Goal: Information Seeking & Learning: Understand process/instructions

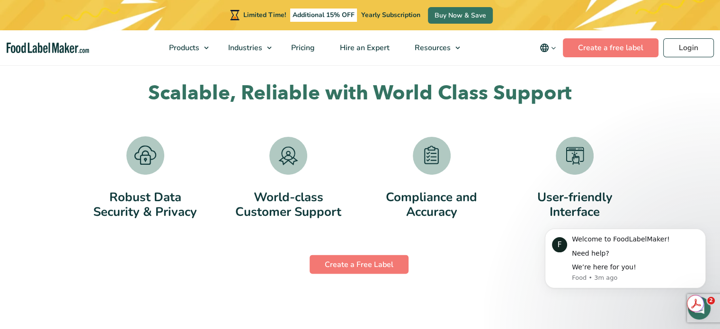
scroll to position [1894, 0]
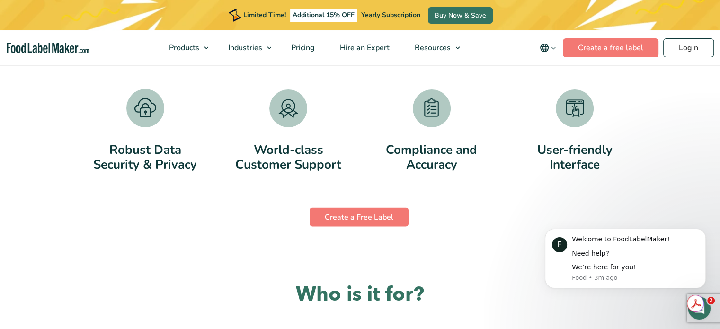
click at [553, 45] on icon "main navigation" at bounding box center [553, 48] width 7 height 7
click at [518, 90] on div "User-friendly Interface" at bounding box center [575, 133] width 142 height 88
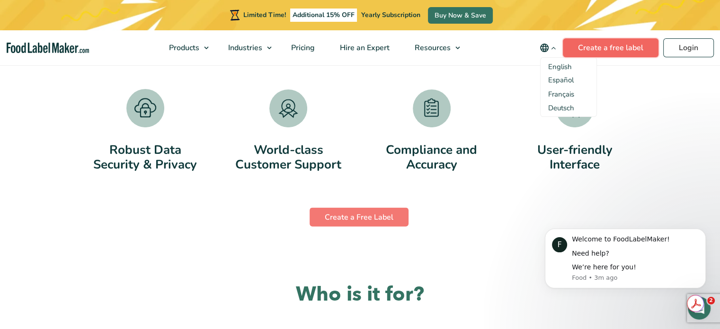
click at [603, 53] on link "Create a free label" at bounding box center [611, 47] width 96 height 19
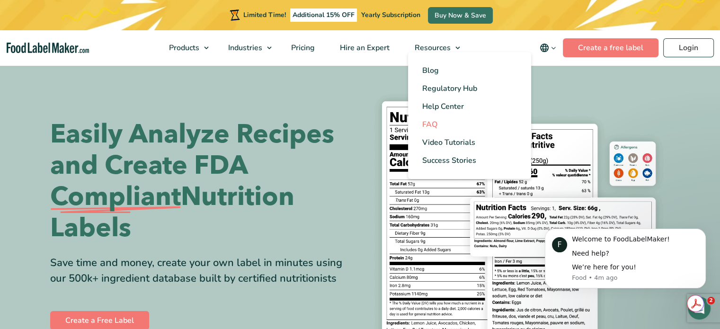
click at [437, 121] on span "FAQ" at bounding box center [429, 124] width 15 height 10
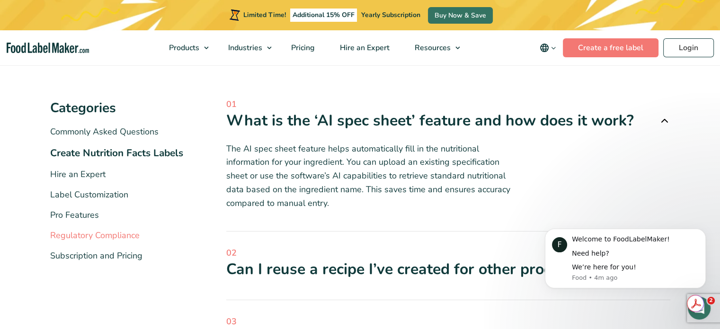
click at [129, 235] on link "Regulatory Compliance" at bounding box center [94, 235] width 89 height 11
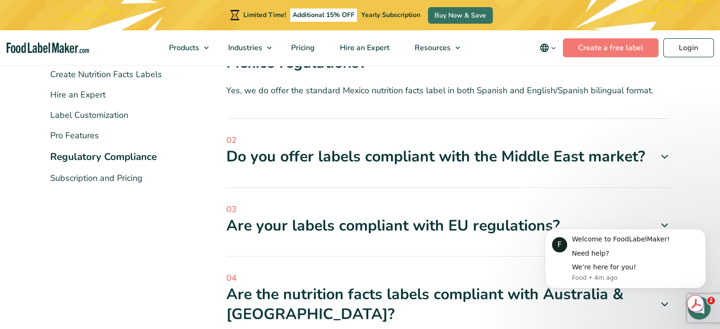
scroll to position [237, 0]
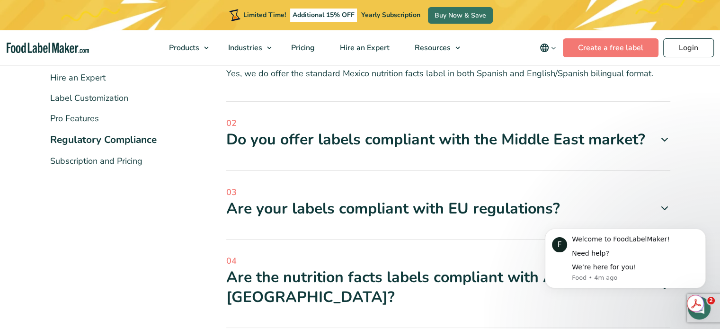
click at [665, 136] on icon at bounding box center [664, 139] width 11 height 11
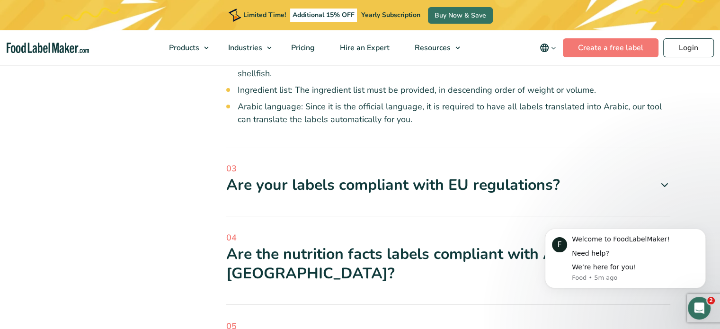
scroll to position [473, 0]
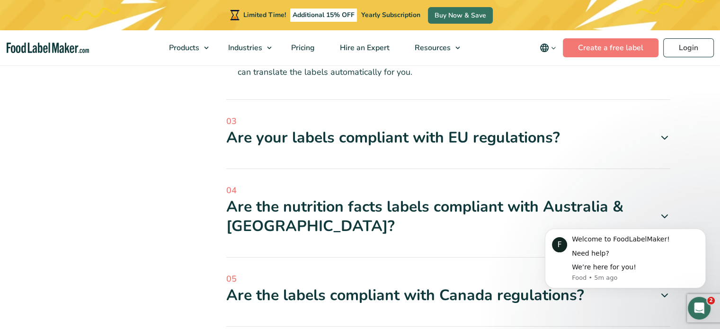
click at [668, 138] on icon at bounding box center [664, 137] width 11 height 11
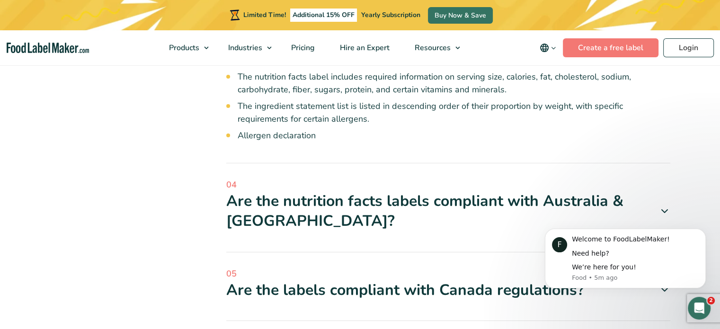
scroll to position [663, 0]
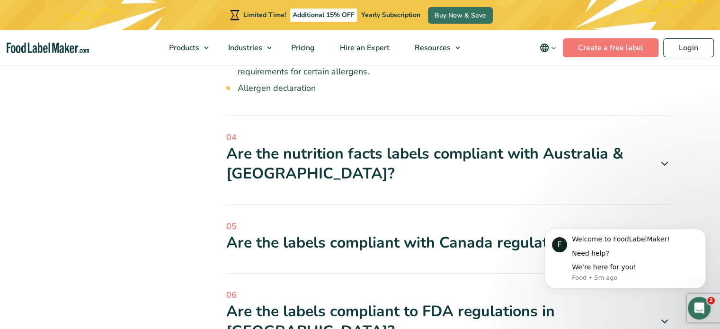
click at [661, 165] on icon at bounding box center [664, 163] width 11 height 11
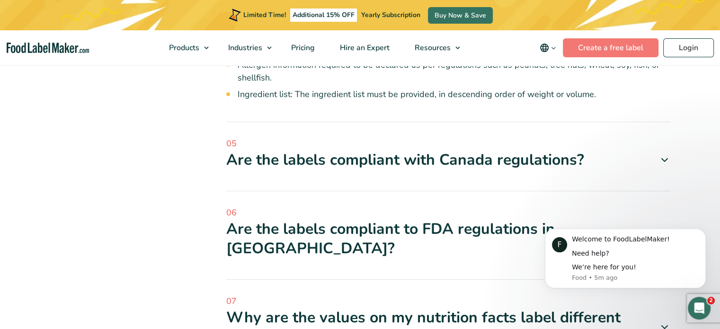
scroll to position [947, 0]
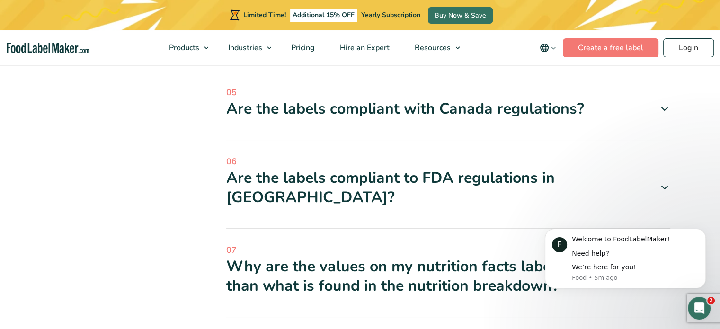
click at [663, 107] on icon at bounding box center [664, 108] width 11 height 11
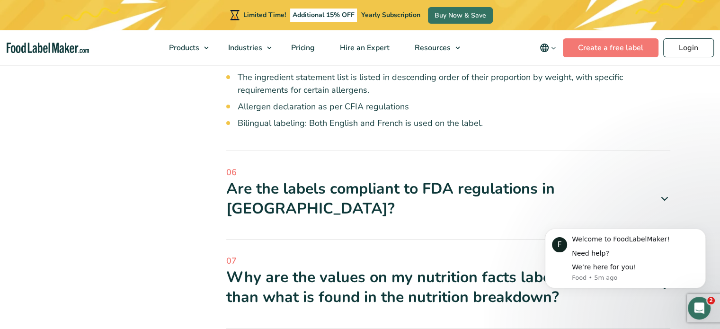
scroll to position [1136, 0]
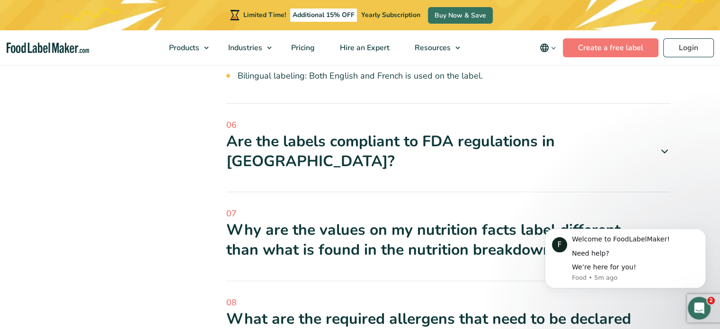
click at [667, 146] on icon at bounding box center [664, 151] width 11 height 11
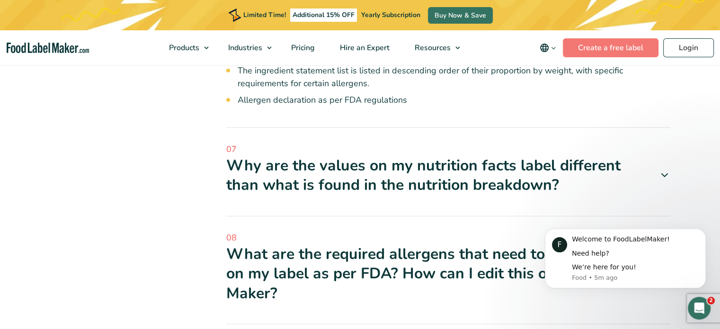
scroll to position [1420, 0]
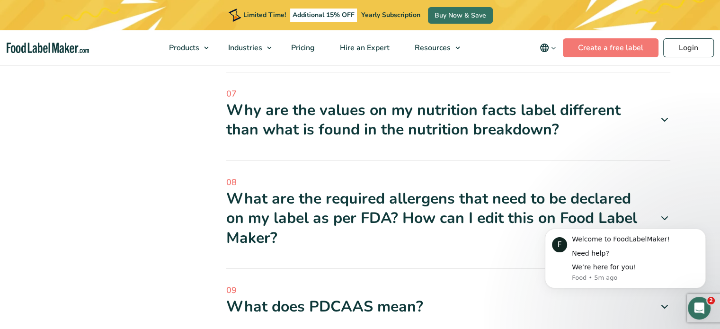
click at [659, 114] on icon at bounding box center [664, 119] width 11 height 11
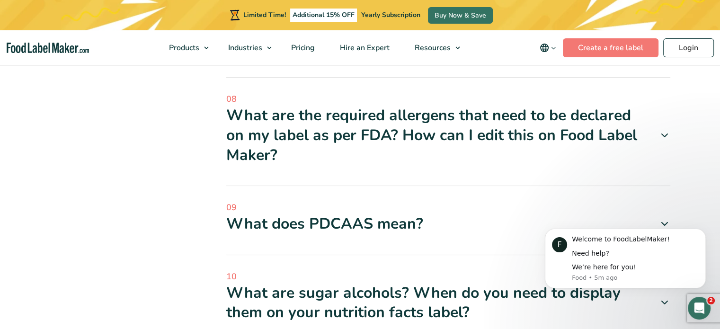
scroll to position [1657, 0]
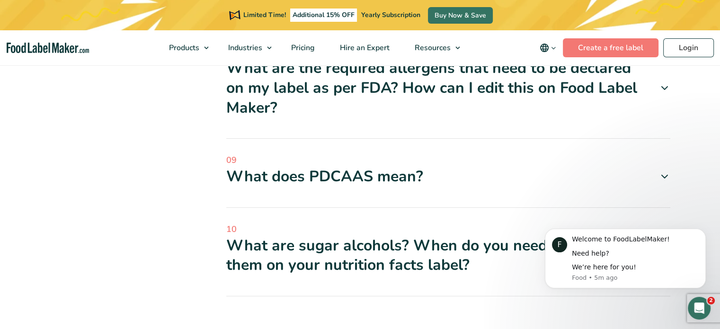
click at [562, 167] on div "What does PDCAAS mean?" at bounding box center [448, 177] width 444 height 20
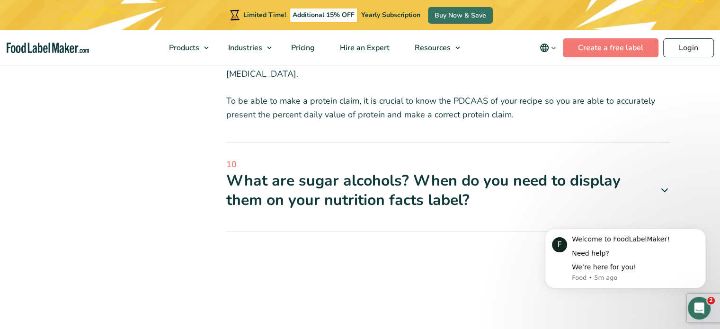
scroll to position [1941, 0]
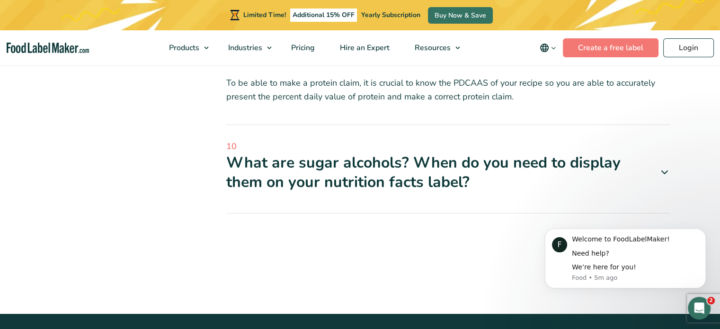
click at [661, 167] on icon at bounding box center [664, 172] width 11 height 11
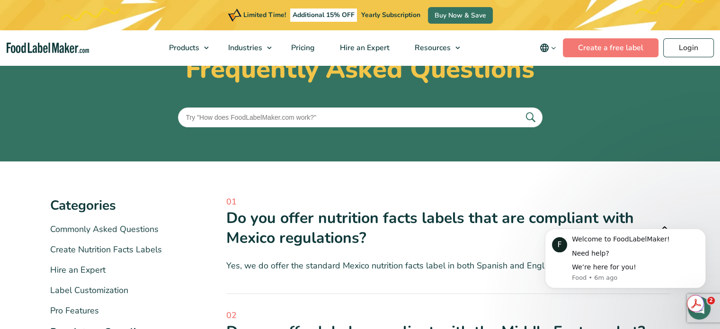
scroll to position [0, 0]
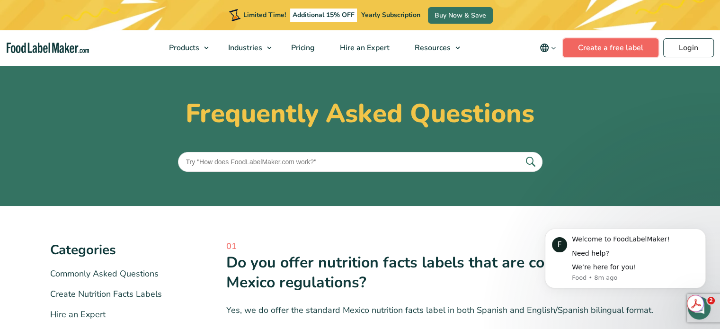
click at [592, 52] on link "Create a free label" at bounding box center [611, 47] width 96 height 19
